Goal: Task Accomplishment & Management: Use online tool/utility

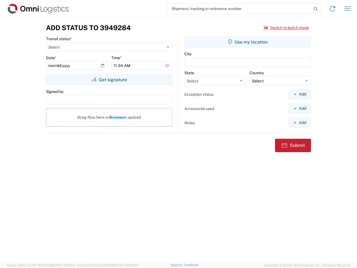
click at [239, 9] on input "search" at bounding box center [239, 8] width 144 height 11
click at [316, 9] on icon at bounding box center [316, 9] width 8 height 8
click at [332, 9] on icon at bounding box center [332, 8] width 9 height 9
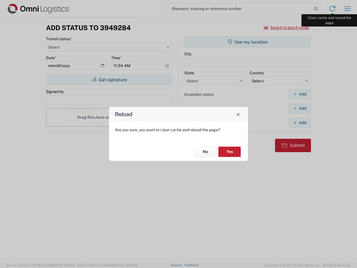
click at [347, 9] on div "Reload Are you sure, you want to clear cache and reload the page? No Yes" at bounding box center [178, 134] width 357 height 268
click at [286, 28] on div "Reload Are you sure, you want to clear cache and reload the page? No Yes" at bounding box center [178, 134] width 357 height 268
click at [109, 79] on div "Reload Are you sure, you want to clear cache and reload the page? No Yes" at bounding box center [178, 134] width 357 height 268
click at [248, 42] on div "Reload Are you sure, you want to clear cache and reload the page? No Yes" at bounding box center [178, 134] width 357 height 268
click at [299, 94] on div "Reload Are you sure, you want to clear cache and reload the page? No Yes" at bounding box center [178, 134] width 357 height 268
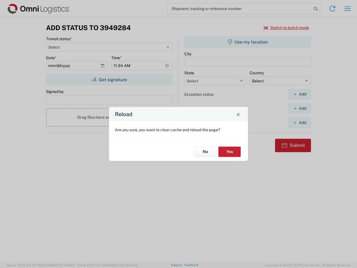
click at [299, 108] on div "Reload Are you sure, you want to clear cache and reload the page? No Yes" at bounding box center [178, 134] width 357 height 268
click at [299, 122] on div "Reload Are you sure, you want to clear cache and reload the page? No Yes" at bounding box center [178, 134] width 357 height 268
